Goal: Check status: Check status

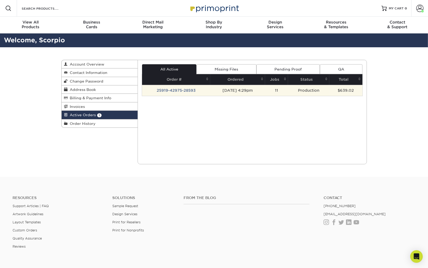
click at [168, 88] on td "25919-42975-28593" at bounding box center [176, 90] width 68 height 11
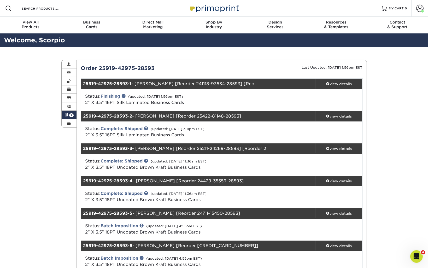
click at [137, 87] on div "25919-42975-28593-1 - [PERSON_NAME] [Reorder 241118-93634-28593] [Reo" at bounding box center [198, 84] width 234 height 10
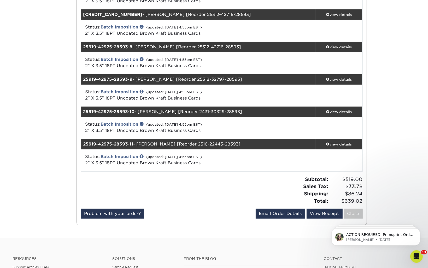
scroll to position [287, 0]
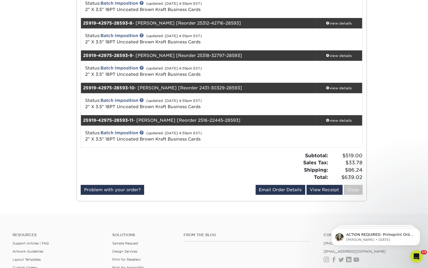
click at [322, 184] on div "Subtotal: $519.00 Sales Tax: $33.78 Shipping: $86.24 Total: $639.02" at bounding box center [222, 168] width 290 height 33
click at [321, 187] on link "View Receipt" at bounding box center [324, 190] width 36 height 10
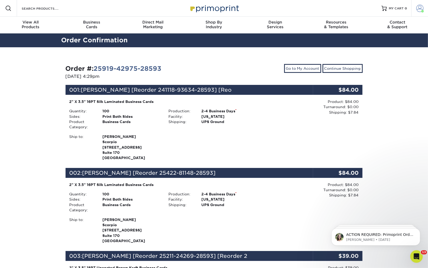
click at [416, 10] on span at bounding box center [419, 8] width 7 height 7
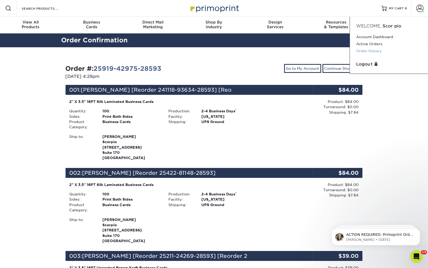
click at [368, 50] on link "Order History" at bounding box center [388, 50] width 65 height 7
click at [367, 53] on link "Order History" at bounding box center [388, 50] width 65 height 7
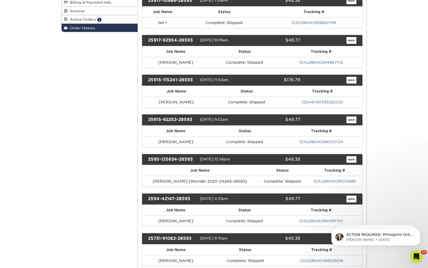
scroll to position [104, 0]
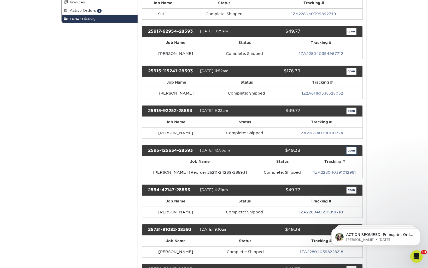
click at [349, 148] on link "open" at bounding box center [351, 150] width 10 height 7
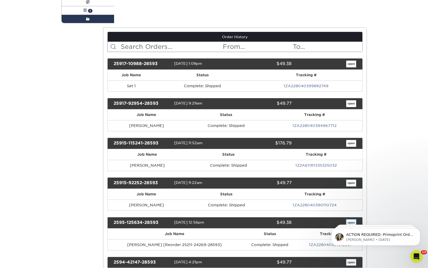
scroll to position [0, 0]
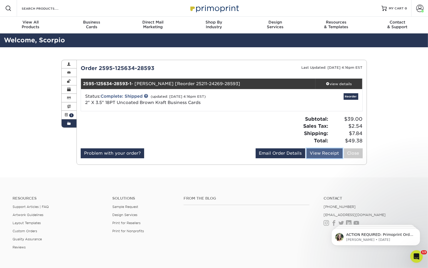
click at [322, 155] on link "View Receipt" at bounding box center [324, 153] width 36 height 10
